Goal: Transaction & Acquisition: Purchase product/service

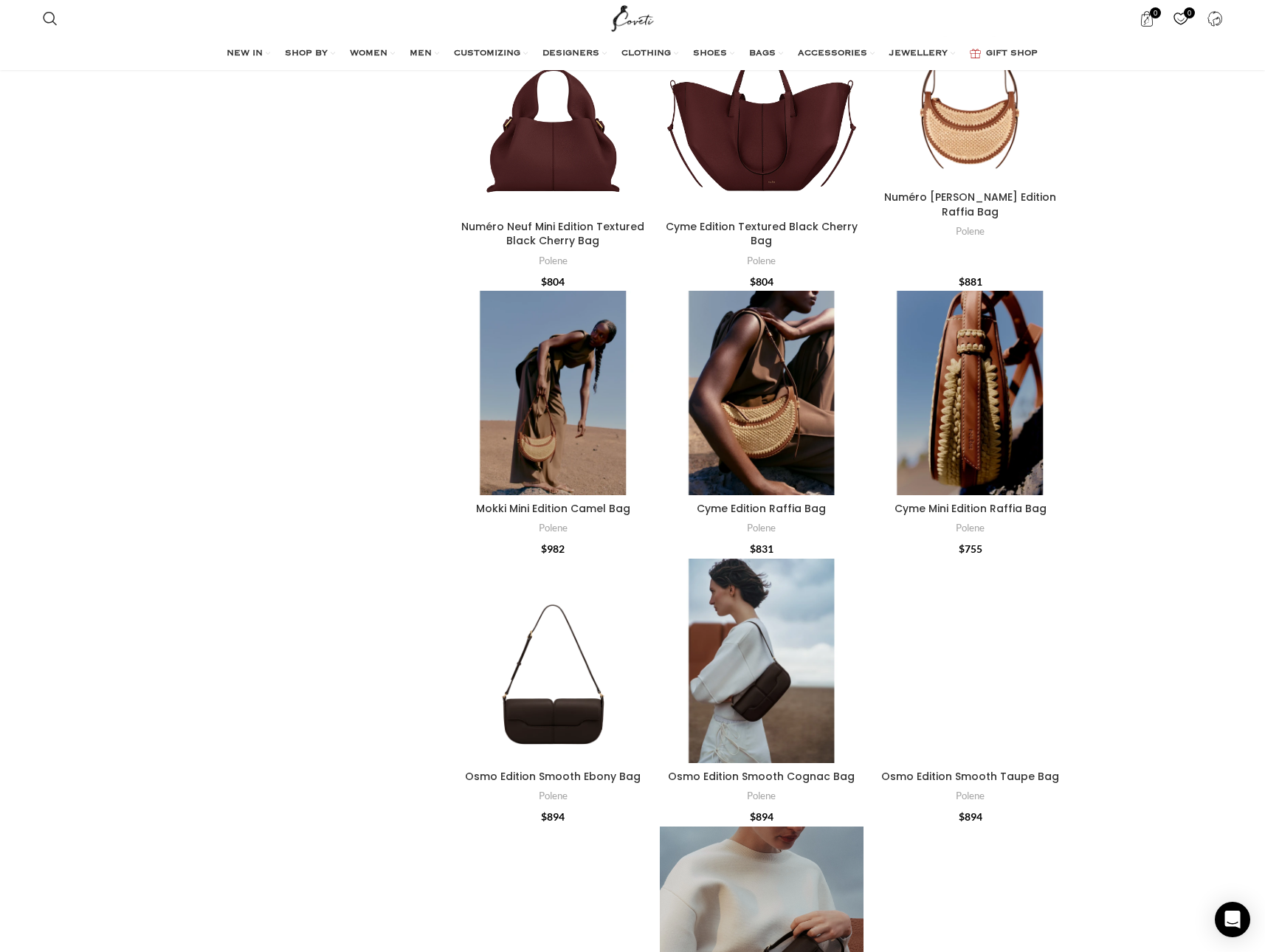
scroll to position [1430, 0]
